Goal: Find contact information: Find contact information

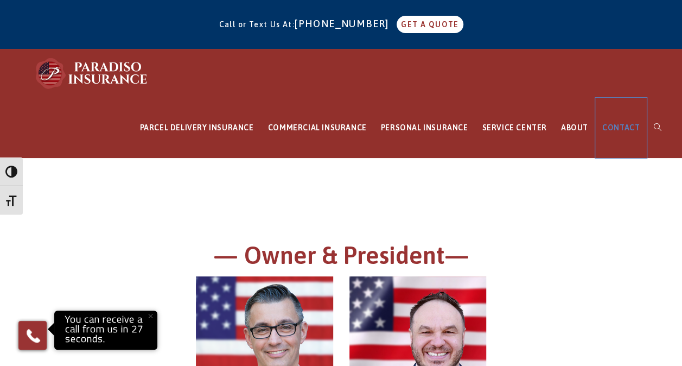
click at [625, 127] on span "CONTACT" at bounding box center [620, 127] width 37 height 9
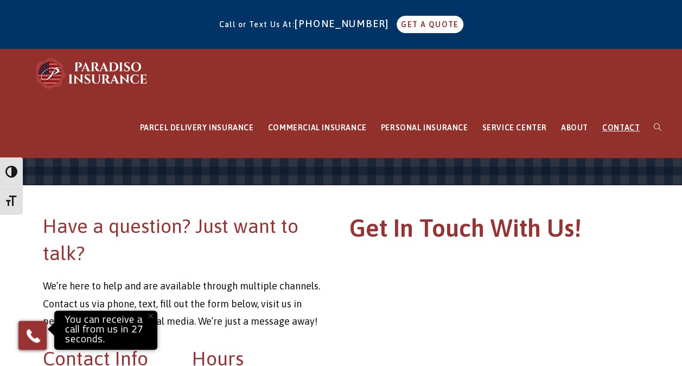
drag, startPoint x: 501, startPoint y: 79, endPoint x: 494, endPoint y: 78, distance: 7.1
click at [494, 78] on div "PARCEL DELIVERY INSURANCE FedEx Parcel Delivery Insurance Amazon Parcel Deliver…" at bounding box center [341, 103] width 682 height 109
click at [105, 75] on img at bounding box center [92, 73] width 119 height 33
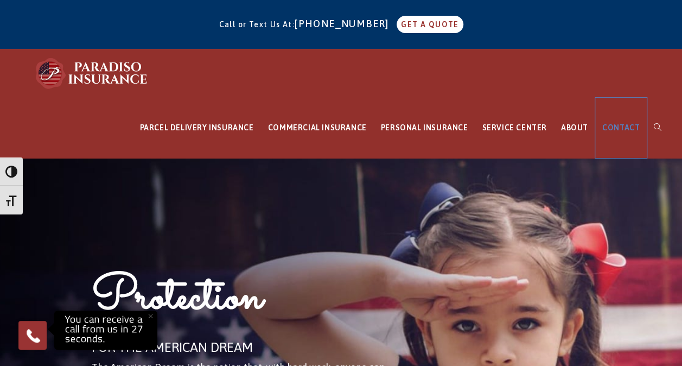
click at [619, 129] on span "CONTACT" at bounding box center [620, 127] width 37 height 9
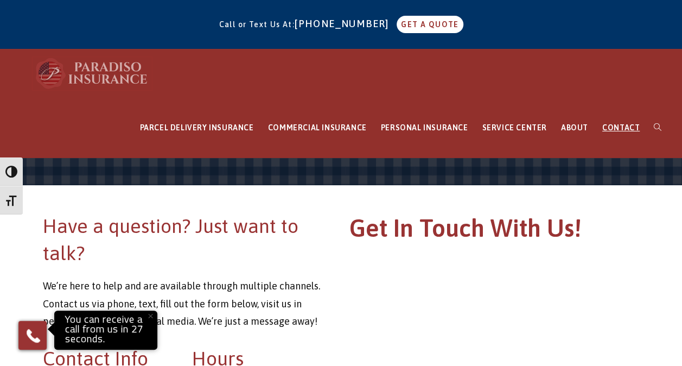
click at [47, 69] on img at bounding box center [92, 73] width 119 height 33
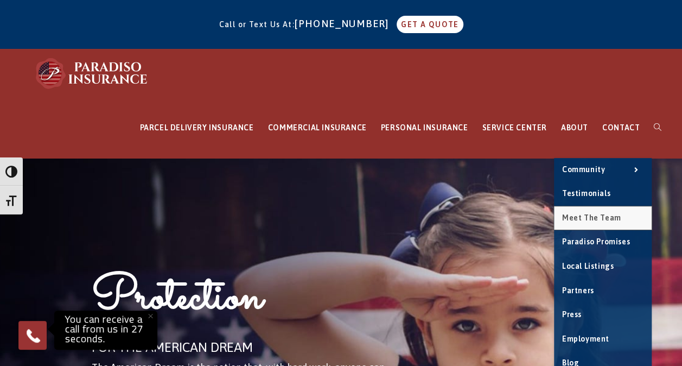
click at [595, 214] on span "Meet the Team" at bounding box center [591, 217] width 59 height 9
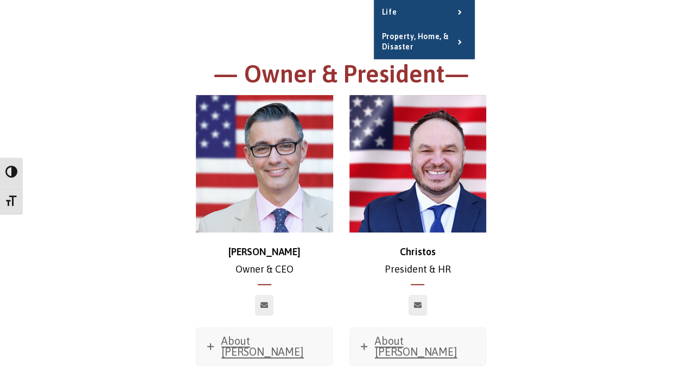
scroll to position [182, 0]
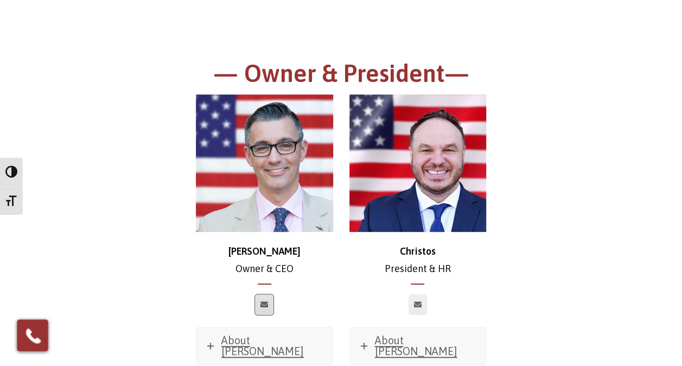
click at [266, 307] on icon at bounding box center [265, 304] width 8 height 7
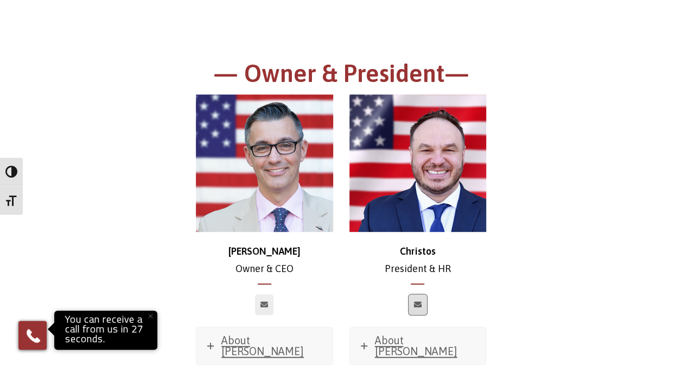
click at [416, 302] on icon at bounding box center [418, 304] width 8 height 7
click at [415, 301] on icon at bounding box center [418, 304] width 8 height 7
click at [264, 305] on icon at bounding box center [265, 304] width 8 height 7
click at [418, 301] on icon at bounding box center [418, 304] width 8 height 7
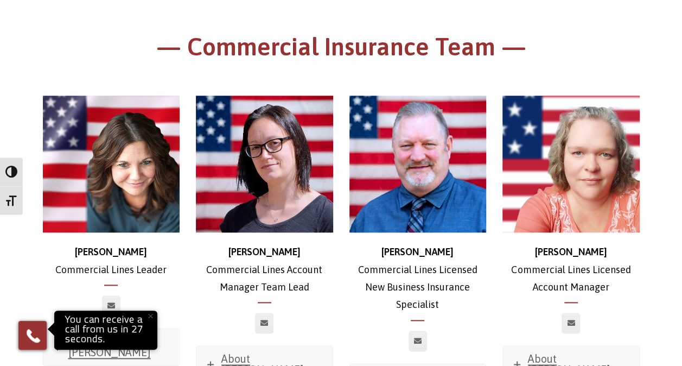
scroll to position [624, 0]
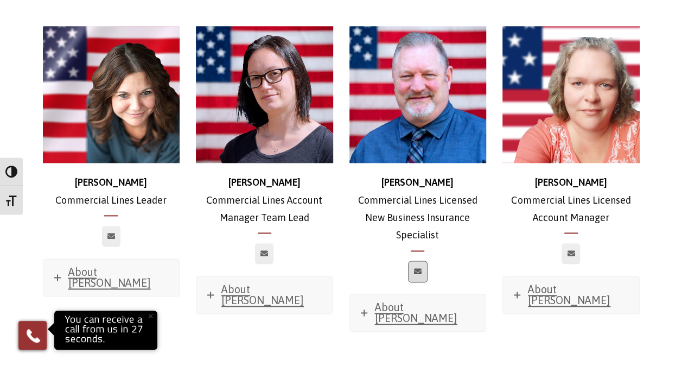
click at [419, 268] on icon at bounding box center [418, 271] width 8 height 7
